Goal: Task Accomplishment & Management: Manage account settings

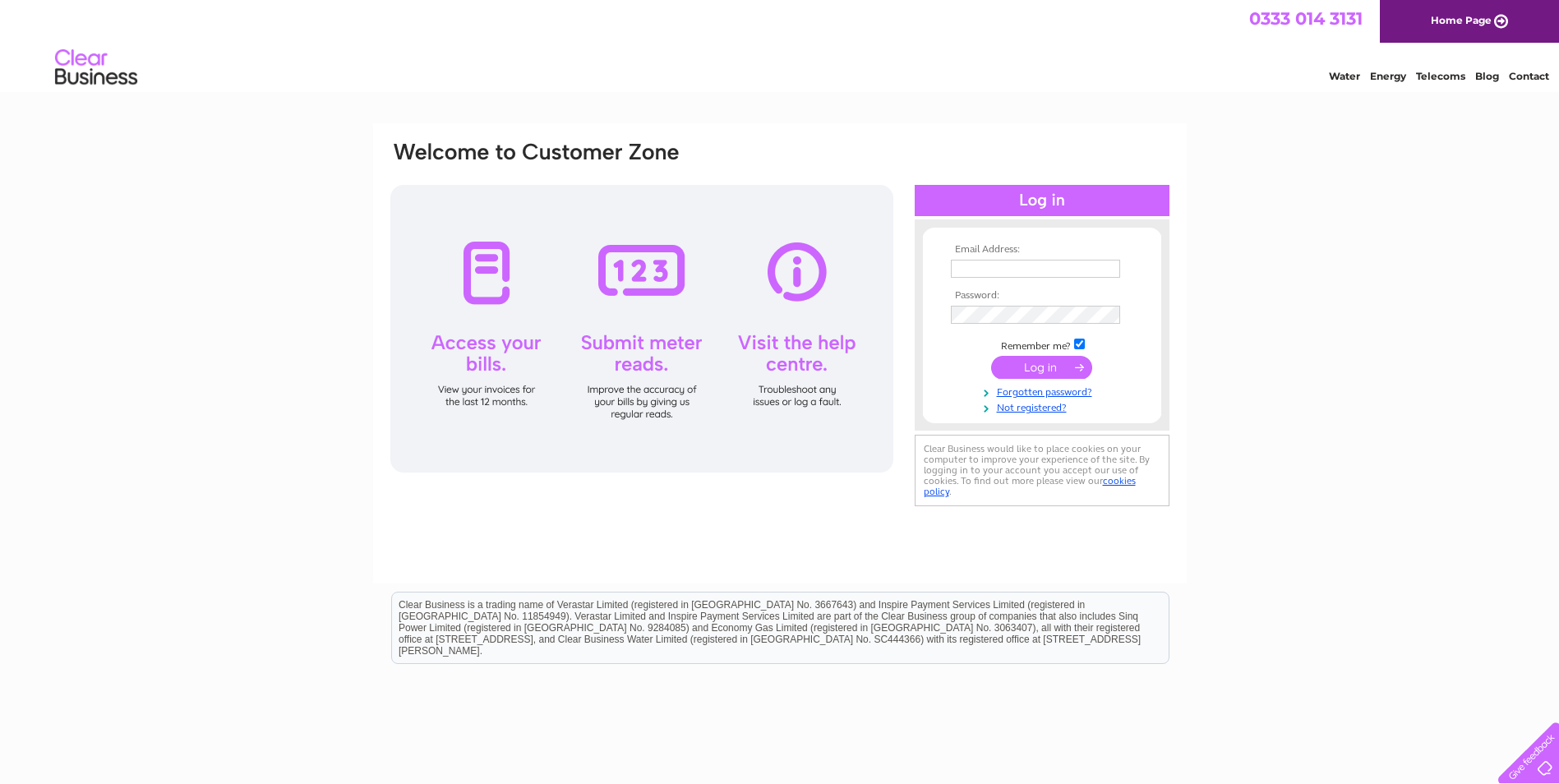
type input "friendlyfisheries80@gmail.com"
click at [501, 273] on div at bounding box center [642, 329] width 503 height 287
click at [497, 281] on div at bounding box center [642, 329] width 503 height 287
click at [1048, 361] on input "submit" at bounding box center [1041, 367] width 102 height 23
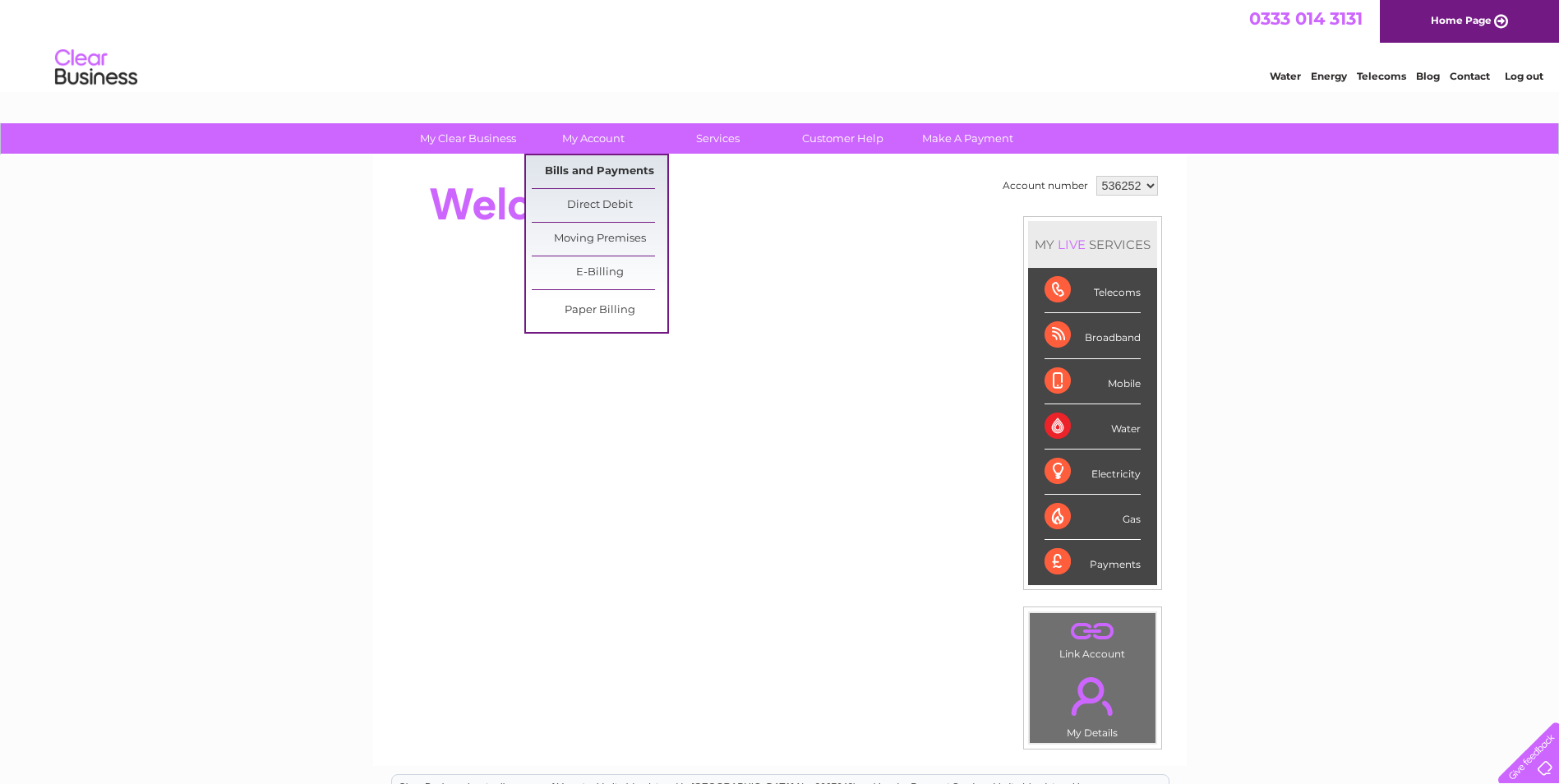
click at [590, 163] on link "Bills and Payments" at bounding box center [599, 172] width 136 height 33
click at [615, 166] on link "Bills and Payments" at bounding box center [599, 172] width 136 height 33
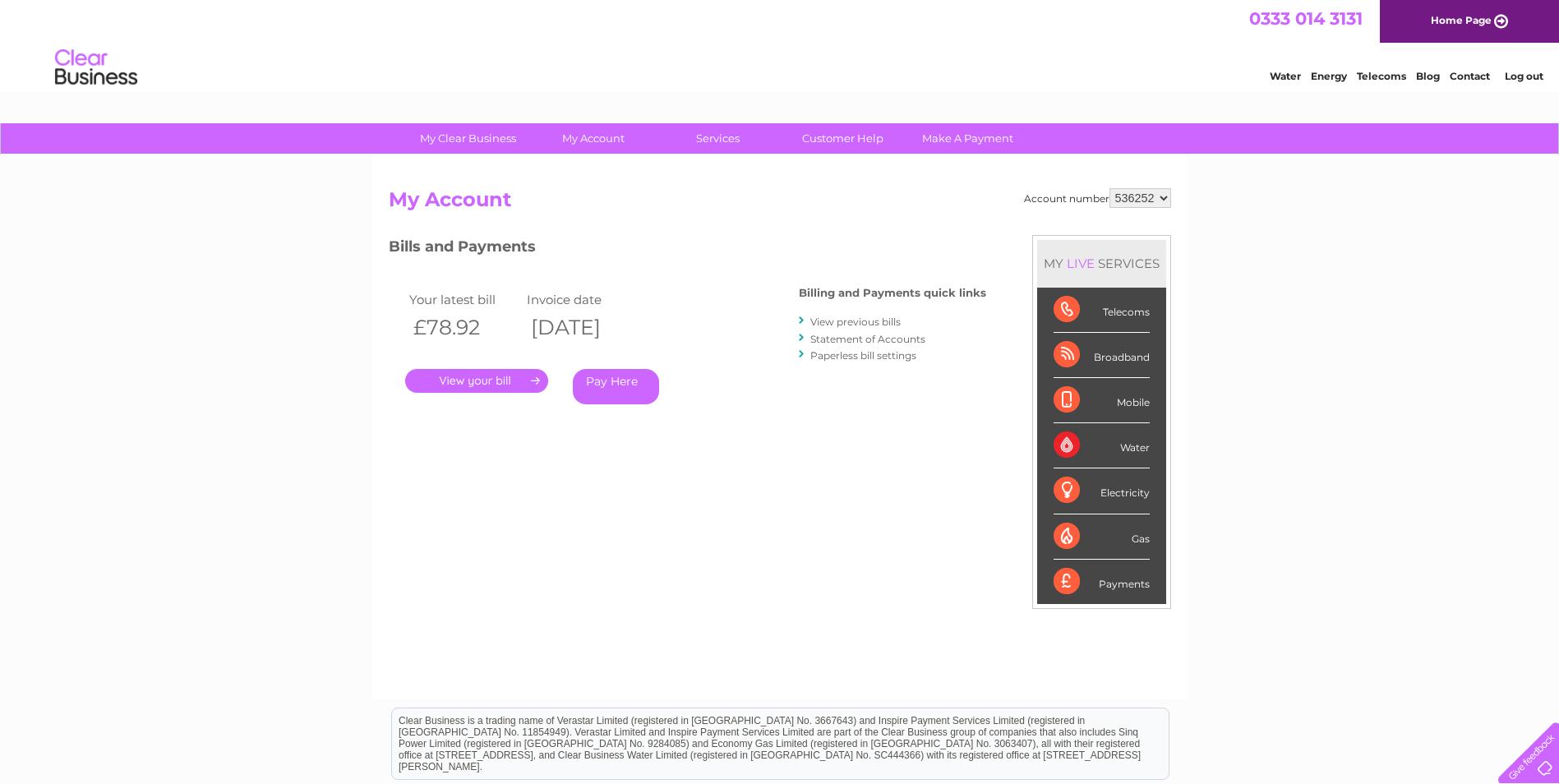
click at [496, 382] on link "." at bounding box center [476, 381] width 143 height 24
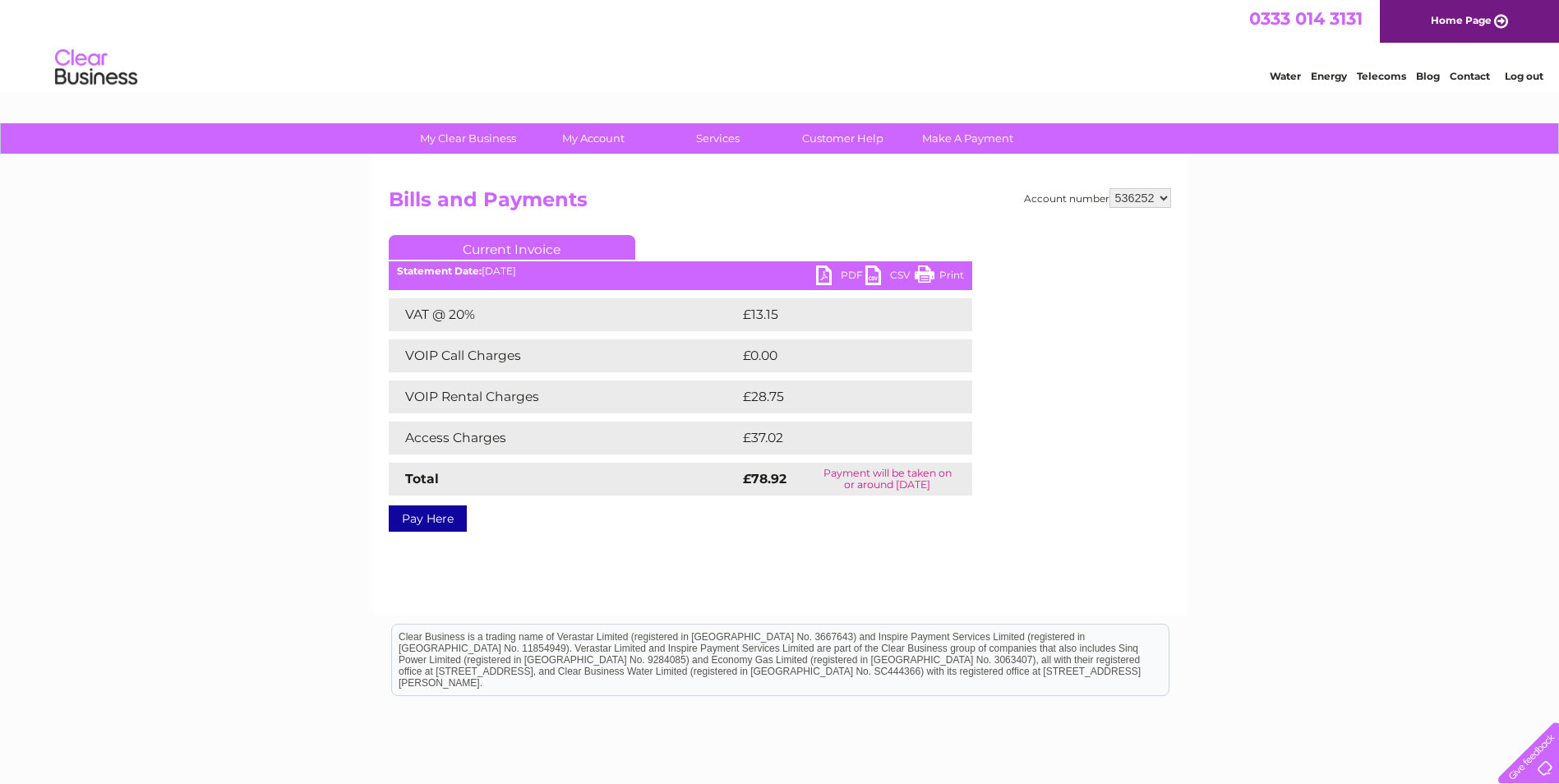
drag, startPoint x: 929, startPoint y: 269, endPoint x: 136, endPoint y: 76, distance: 816.1
click at [929, 269] on link "Print" at bounding box center [939, 277] width 49 height 24
click at [931, 273] on link "Print" at bounding box center [939, 277] width 49 height 24
